Goal: Use online tool/utility: Utilize a website feature to perform a specific function

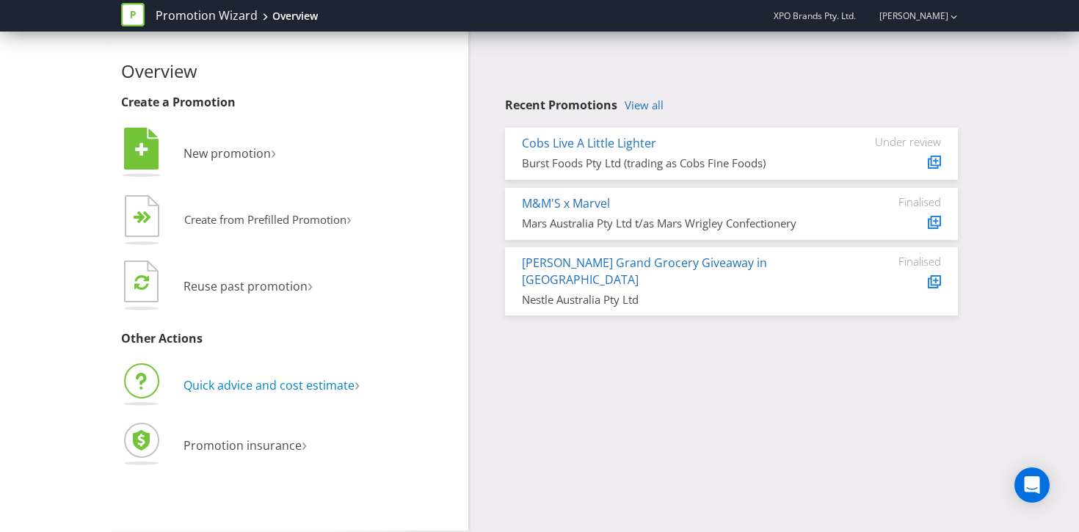
click at [305, 388] on span "Quick advice and cost estimate" at bounding box center [269, 385] width 171 height 16
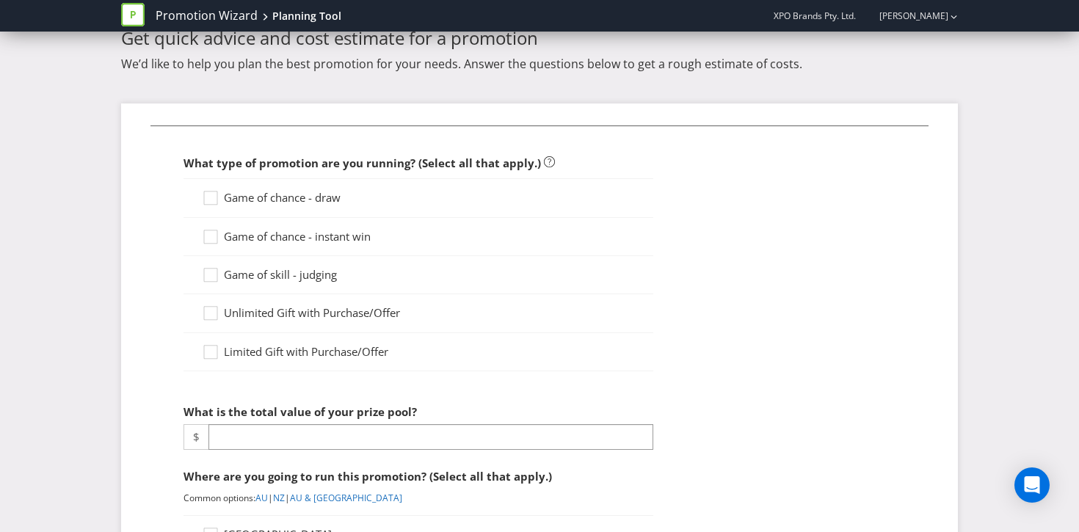
scroll to position [48, 0]
click at [297, 206] on label "Game of chance - draw" at bounding box center [273, 199] width 142 height 15
click at [0, 0] on input "Game of chance - draw" at bounding box center [0, 0] width 0 height 0
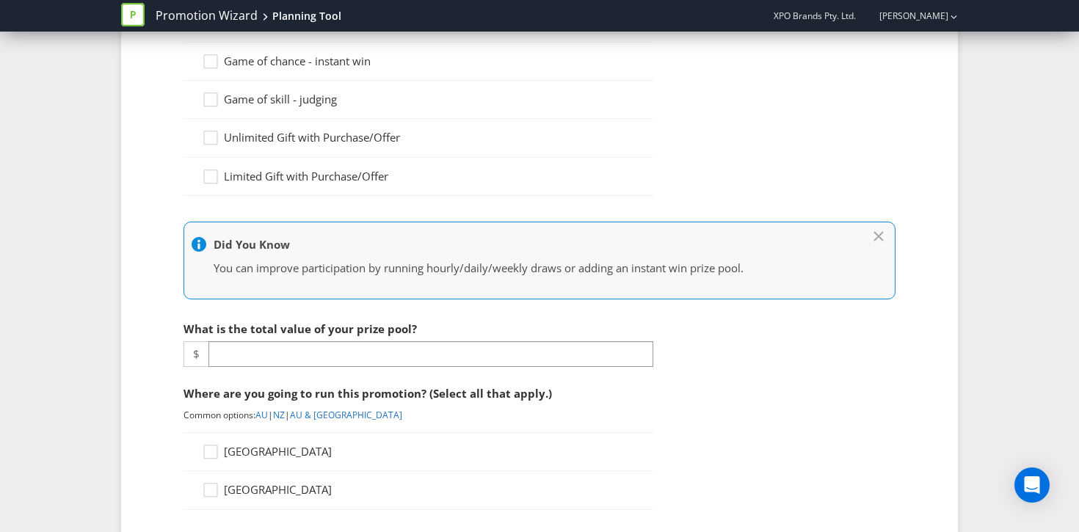
scroll to position [264, 0]
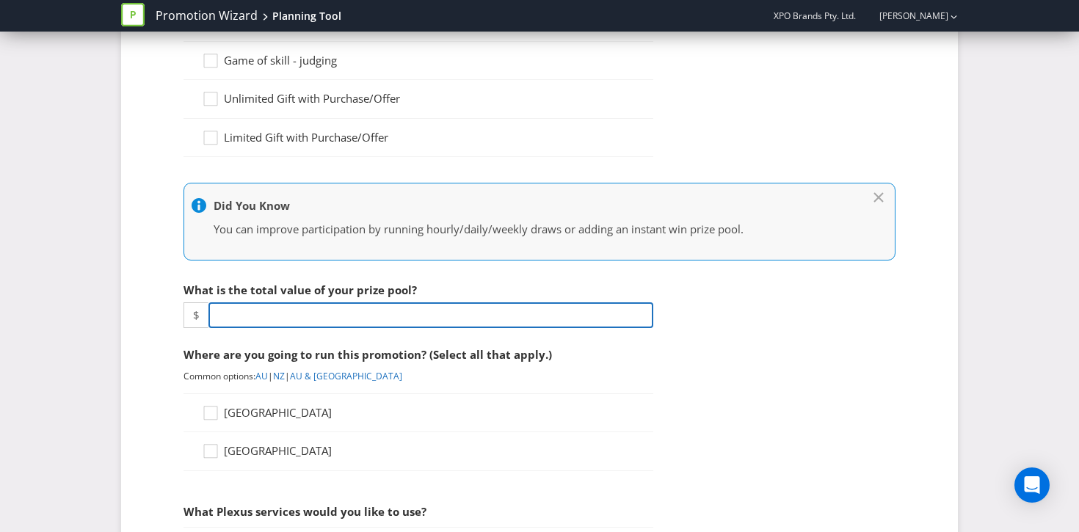
click at [396, 315] on input "number" at bounding box center [431, 316] width 445 height 26
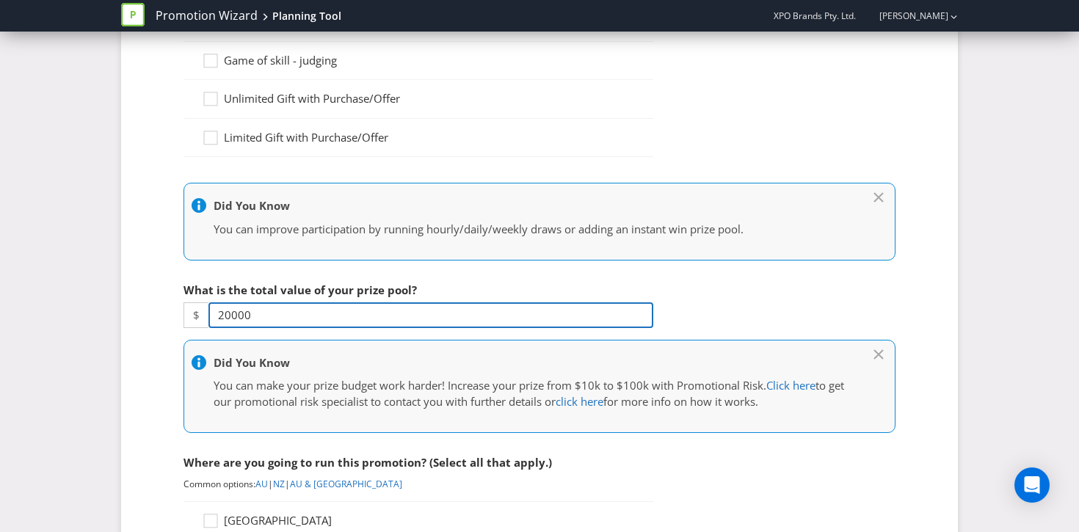
type input "20000"
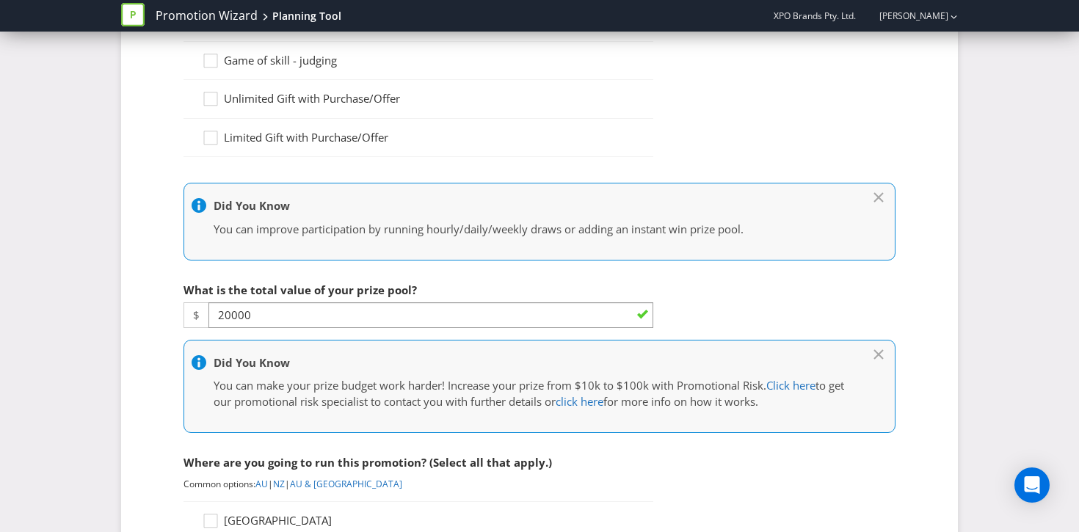
click at [795, 341] on div "Did You Know You can make your prize budget work harder! Increase your prize fr…" at bounding box center [540, 386] width 712 height 93
click at [709, 475] on fieldset "What type of promotion are you running? (Select all that apply.) Game of chance…" at bounding box center [540, 517] width 778 height 1213
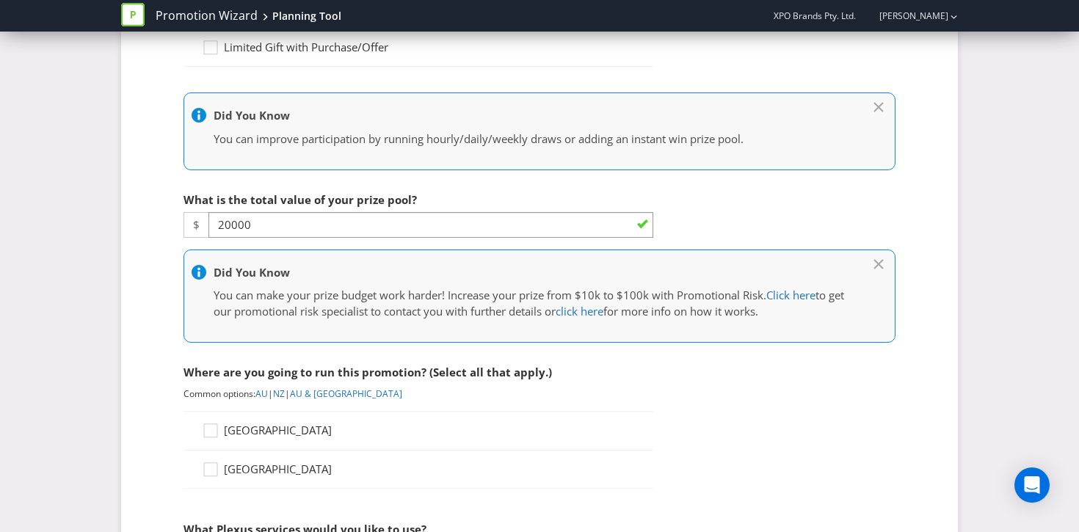
scroll to position [366, 0]
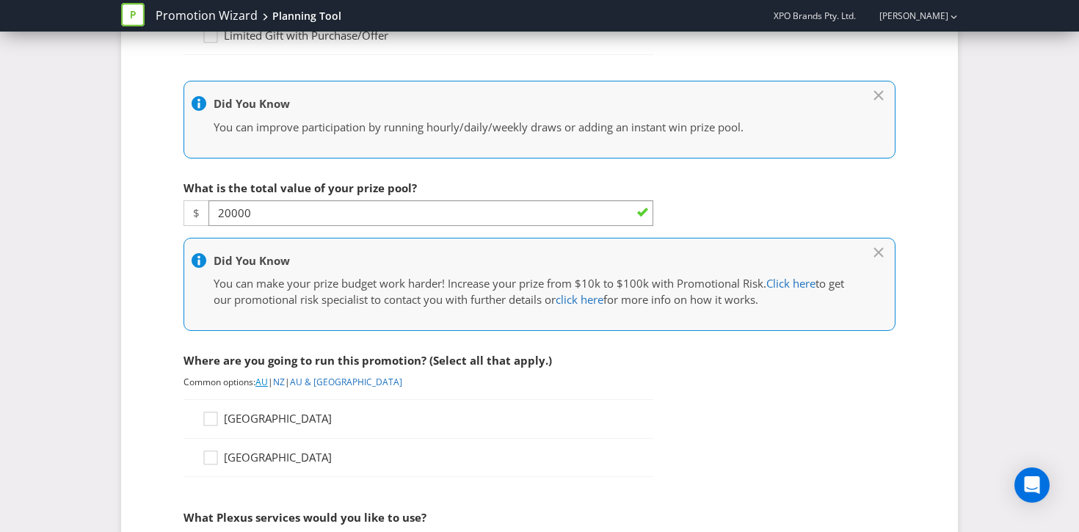
click at [264, 382] on link "AU" at bounding box center [262, 382] width 12 height 12
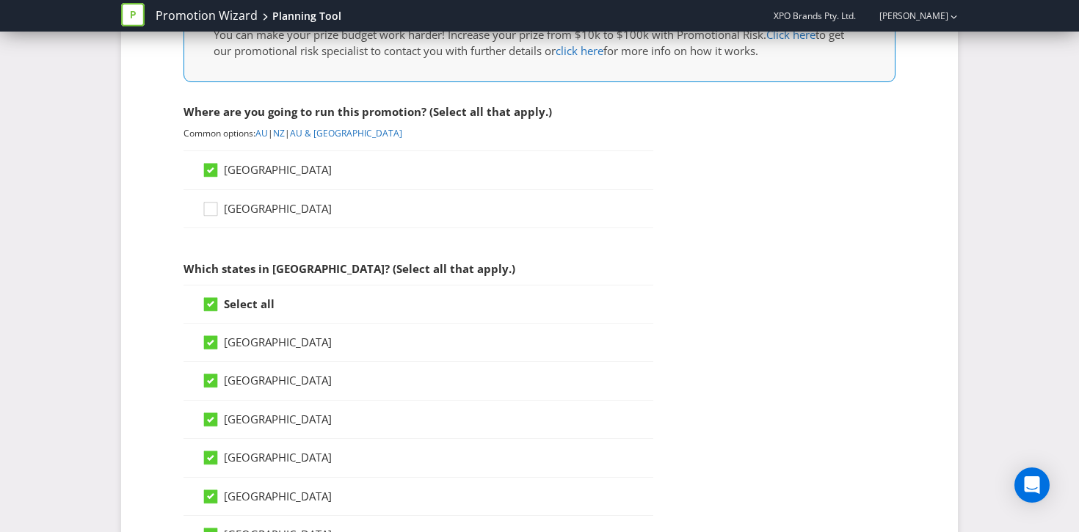
scroll to position [619, 0]
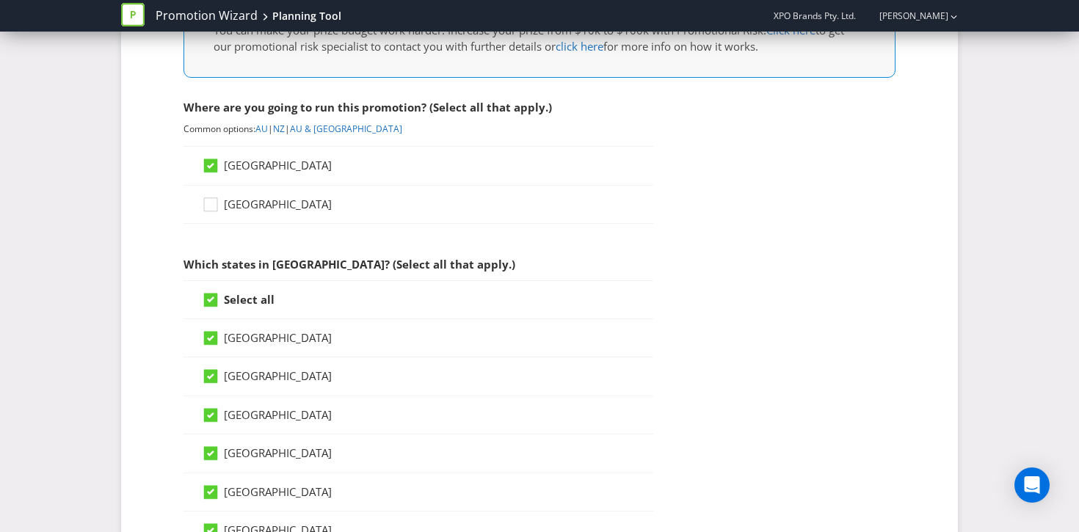
click at [211, 298] on icon at bounding box center [210, 300] width 7 height 6
click at [0, 0] on input "Select all" at bounding box center [0, 0] width 0 height 0
click at [206, 383] on icon at bounding box center [210, 376] width 13 height 13
click at [0, 0] on input "[GEOGRAPHIC_DATA]" at bounding box center [0, 0] width 0 height 0
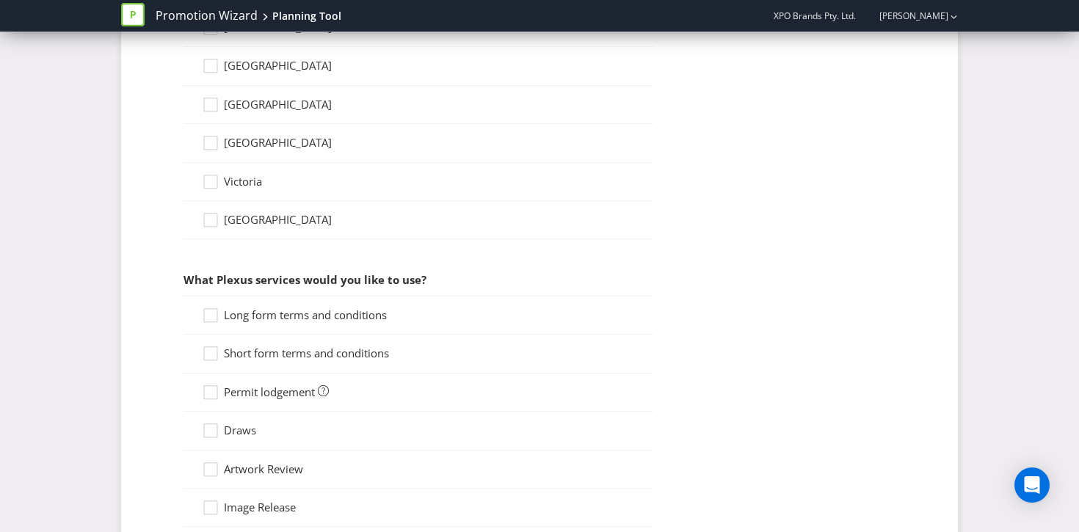
scroll to position [1061, 0]
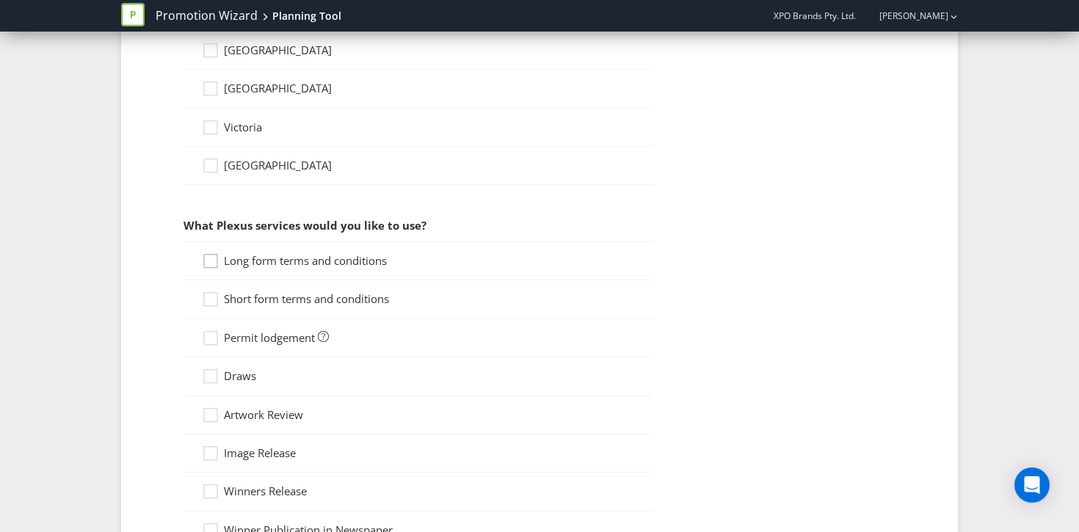
click at [203, 256] on icon at bounding box center [213, 264] width 22 height 22
click at [0, 0] on input "Long form terms and conditions" at bounding box center [0, 0] width 0 height 0
click at [209, 296] on div at bounding box center [210, 294] width 7 height 7
click at [0, 0] on input "Short form terms and conditions" at bounding box center [0, 0] width 0 height 0
click at [211, 337] on icon at bounding box center [213, 341] width 22 height 22
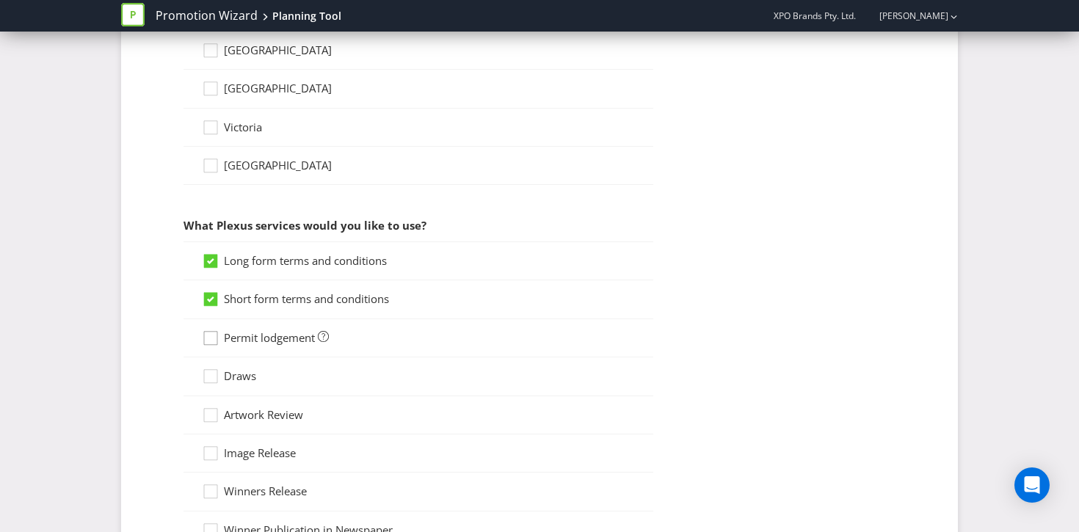
click at [0, 0] on input "Permit lodgement" at bounding box center [0, 0] width 0 height 0
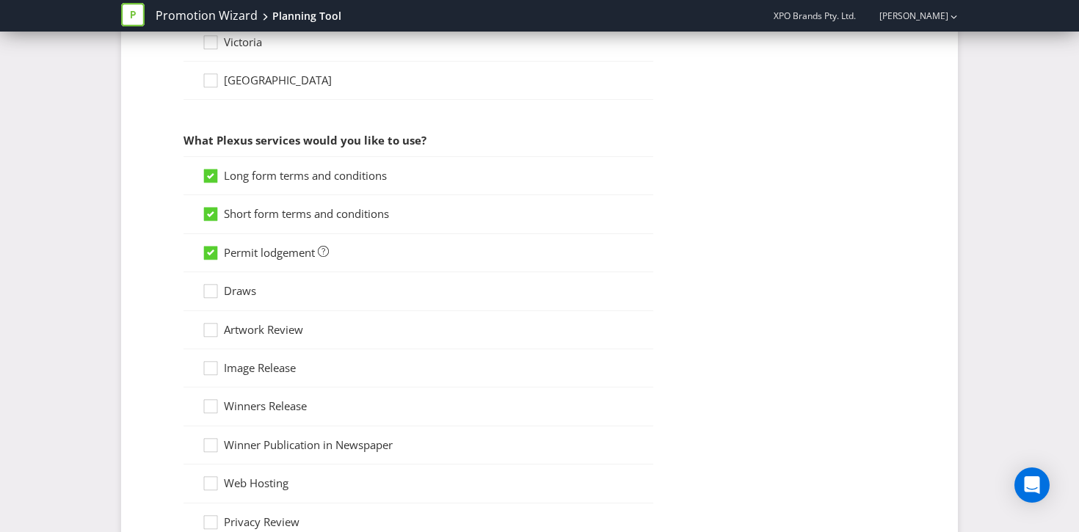
scroll to position [1151, 0]
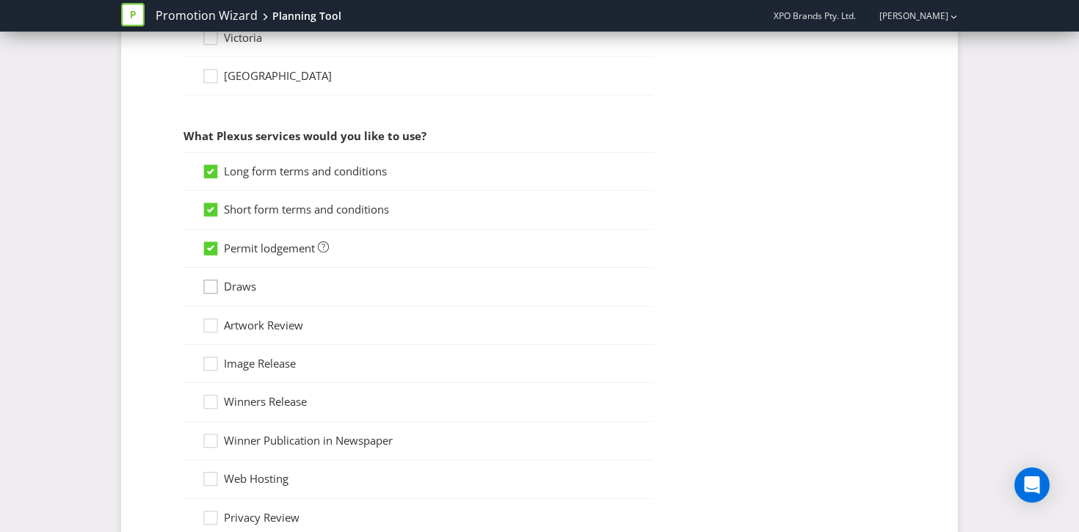
click at [211, 279] on div at bounding box center [210, 281] width 7 height 7
click at [0, 0] on input "Draws" at bounding box center [0, 0] width 0 height 0
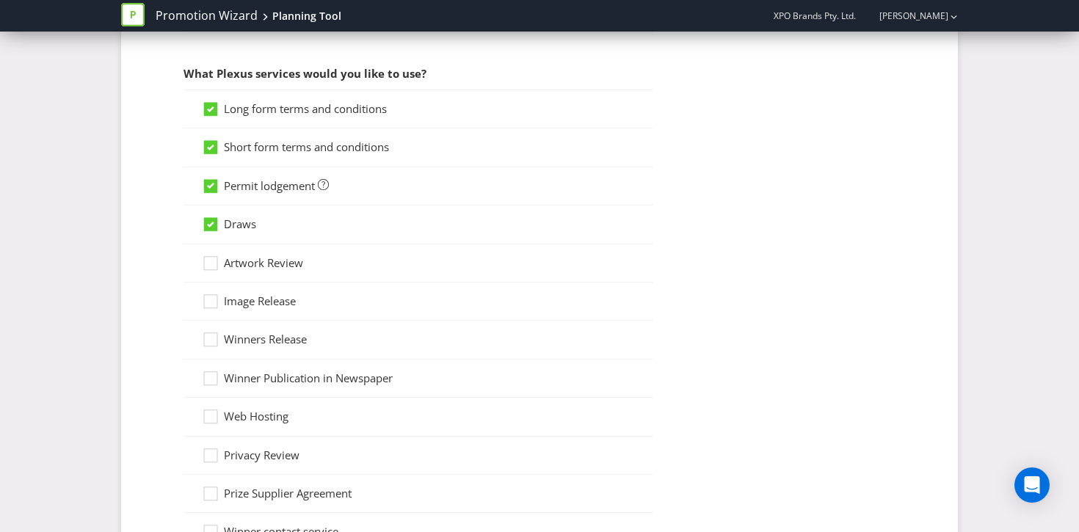
scroll to position [1215, 0]
click at [211, 416] on icon at bounding box center [213, 419] width 22 height 22
click at [0, 0] on input "Web Hosting" at bounding box center [0, 0] width 0 height 0
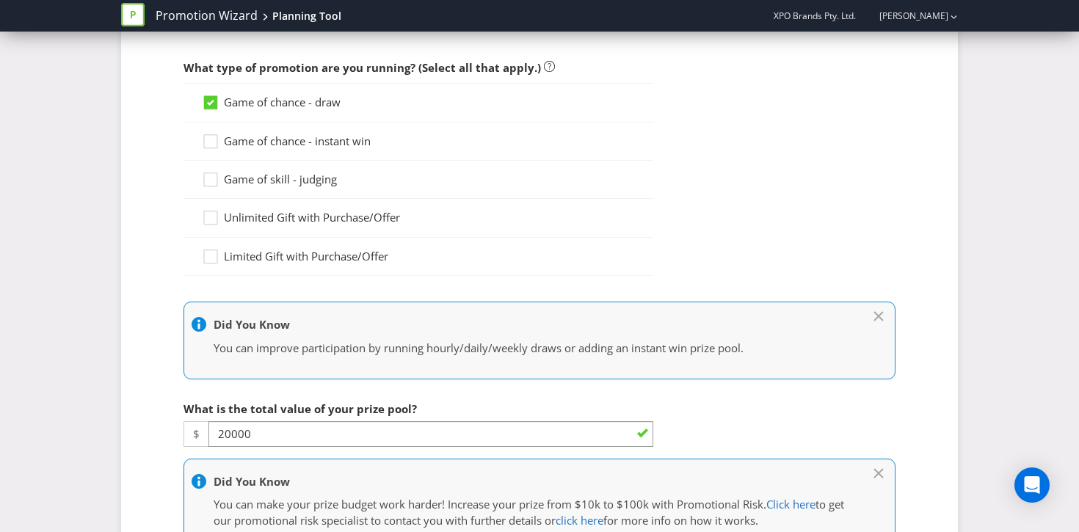
scroll to position [34, 0]
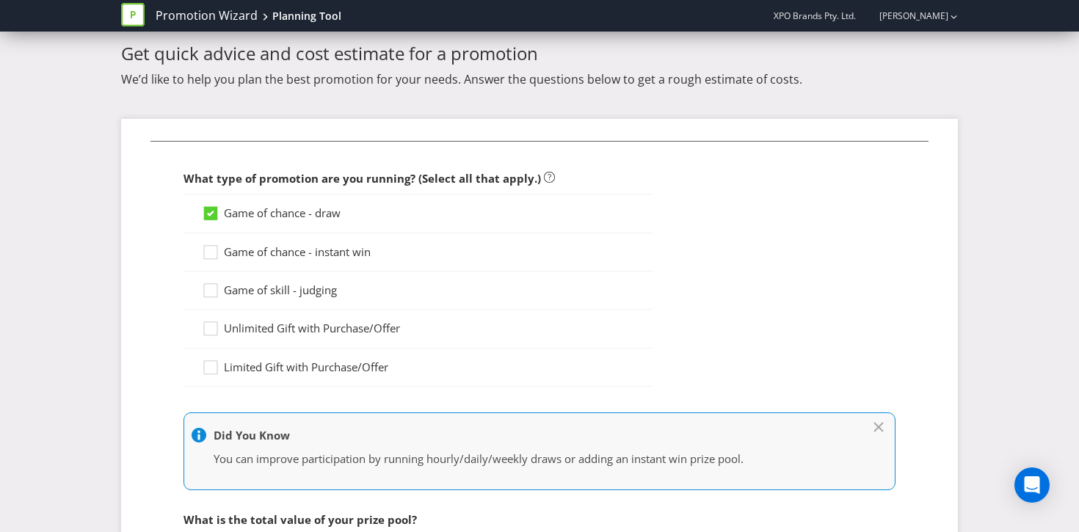
click at [231, 245] on span "Game of chance - instant win" at bounding box center [297, 252] width 147 height 15
click at [0, 0] on input "Game of chance - instant win" at bounding box center [0, 0] width 0 height 0
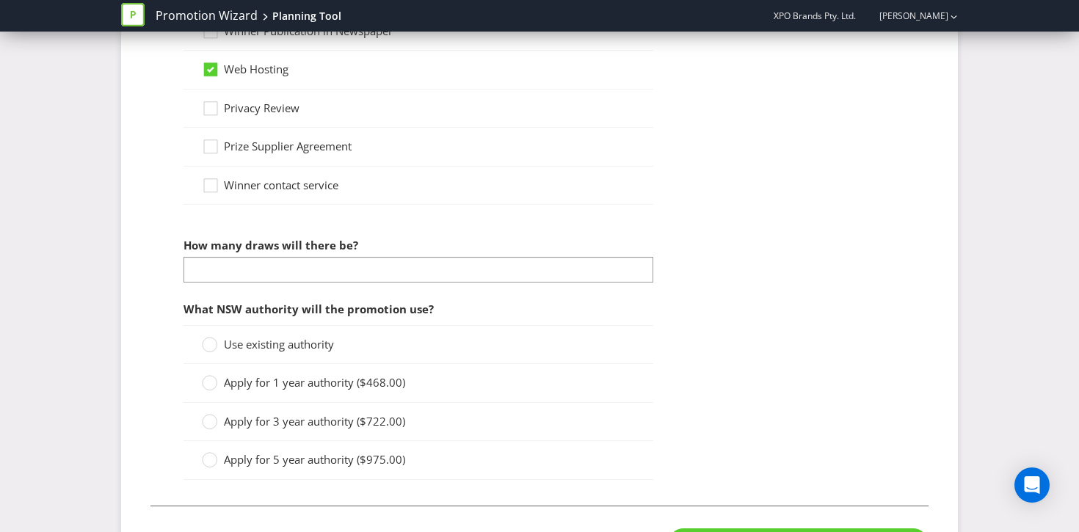
scroll to position [1471, 0]
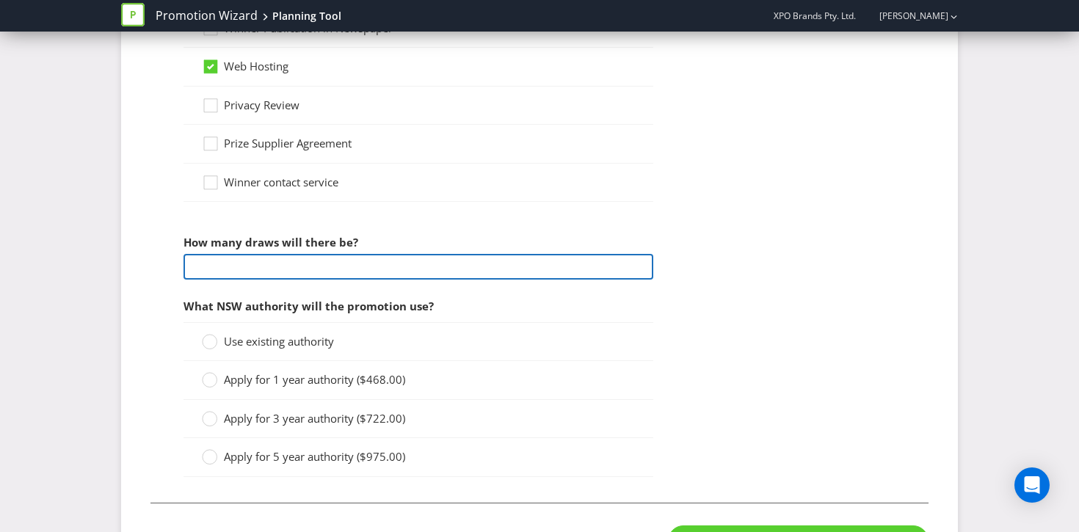
click at [394, 262] on input "number" at bounding box center [419, 267] width 470 height 26
type input "1"
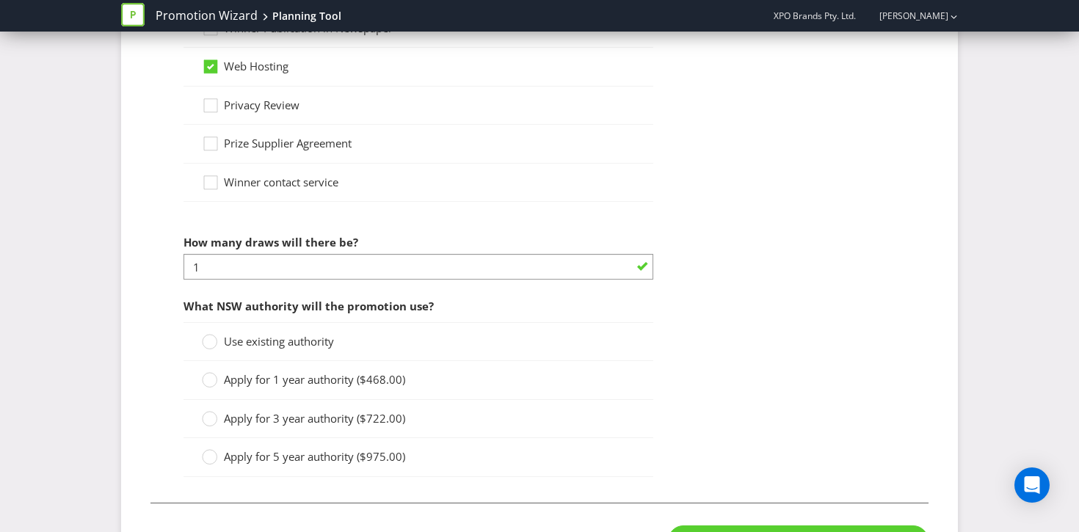
click at [614, 184] on div "Winner contact service" at bounding box center [418, 182] width 433 height 15
click at [220, 375] on label "Apply for 1 year authority ($468.00)" at bounding box center [305, 379] width 206 height 15
click at [0, 0] on input "Apply for 1 year authority ($468.00)" at bounding box center [0, 0] width 0 height 0
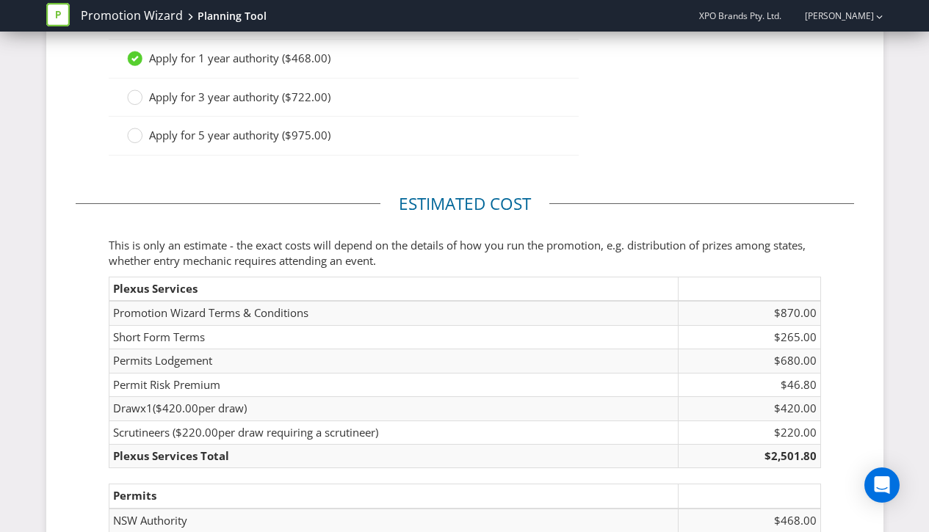
scroll to position [1792, 0]
